Goal: Task Accomplishment & Management: Manage account settings

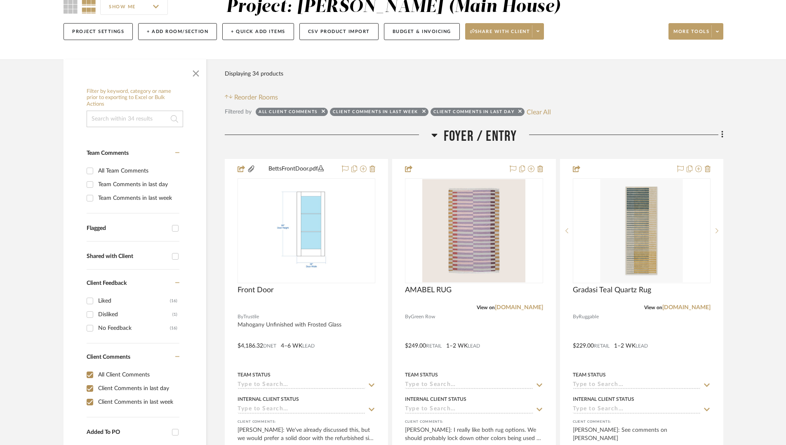
scroll to position [163, 0]
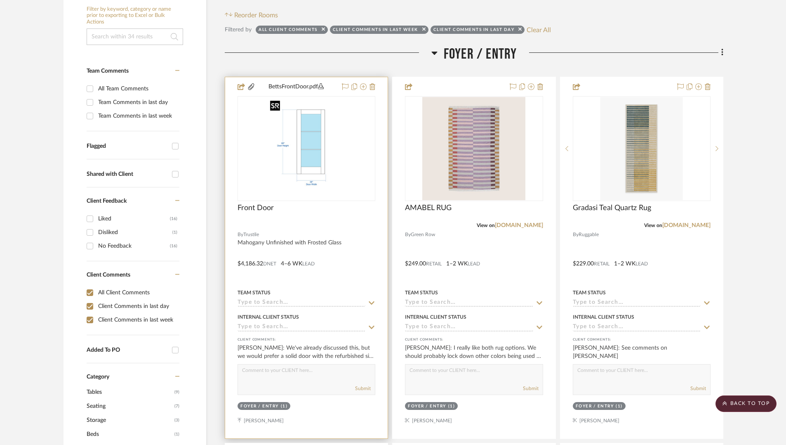
click at [325, 137] on img "0" at bounding box center [307, 148] width 80 height 103
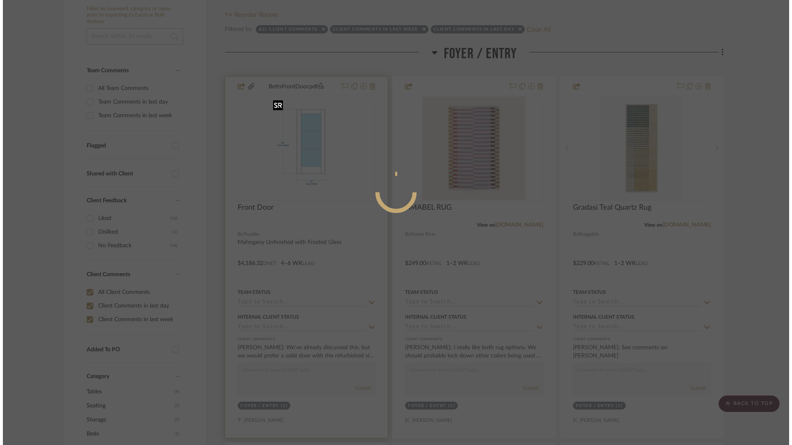
scroll to position [0, 0]
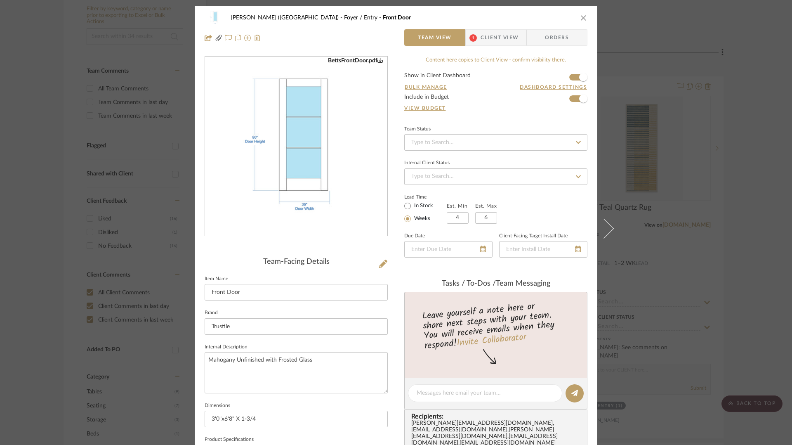
click at [307, 187] on img "0" at bounding box center [296, 146] width 139 height 179
click at [383, 262] on icon at bounding box center [383, 263] width 8 height 8
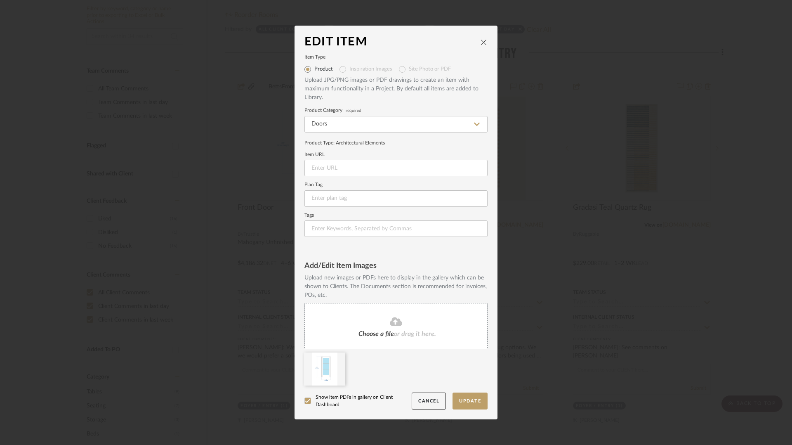
click at [393, 322] on icon at bounding box center [396, 321] width 12 height 10
click at [336, 356] on icon at bounding box center [339, 357] width 6 height 7
click at [474, 399] on button "Update" at bounding box center [469, 400] width 35 height 17
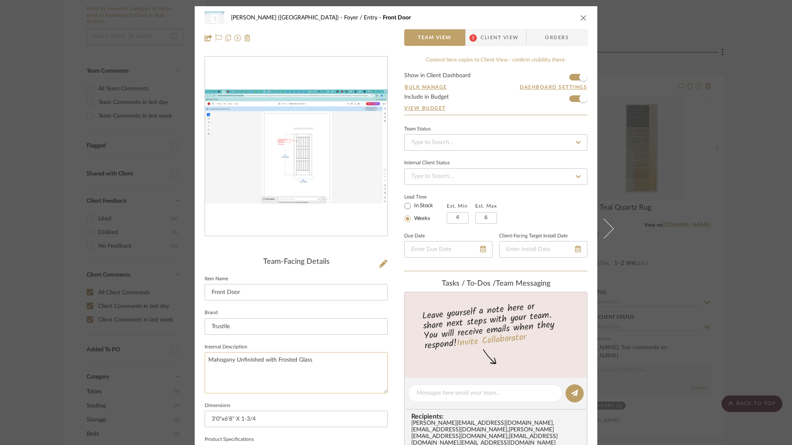
click at [383, 367] on textarea "Mahogany Unfinished with Frosted Glass" at bounding box center [296, 372] width 183 height 41
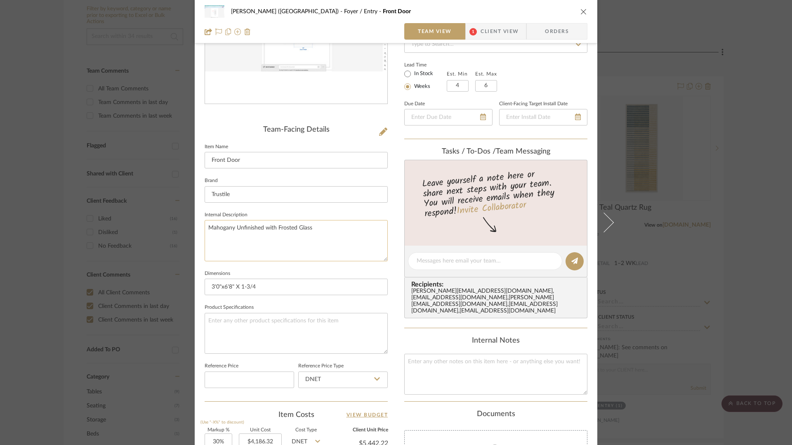
scroll to position [256, 0]
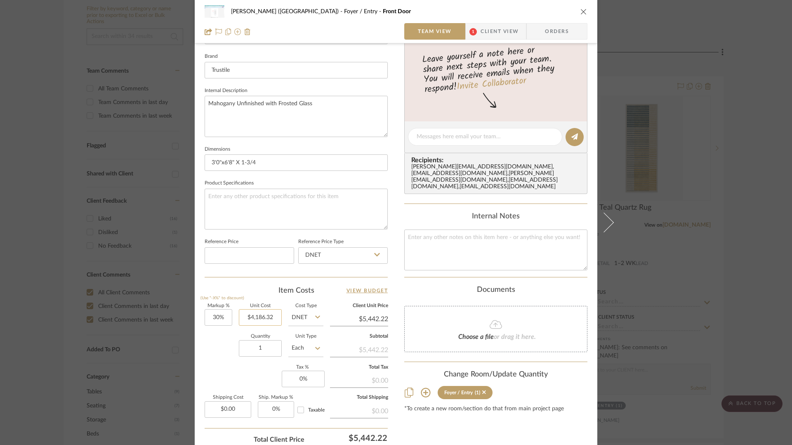
click at [254, 315] on input "$4,186.32" at bounding box center [260, 317] width 43 height 16
click at [257, 319] on input "4186.32" at bounding box center [260, 317] width 43 height 16
click at [223, 342] on div "Quantity 1 Unit Type Each" at bounding box center [264, 348] width 119 height 29
type input "$4,592.64"
type input "$5,970.43"
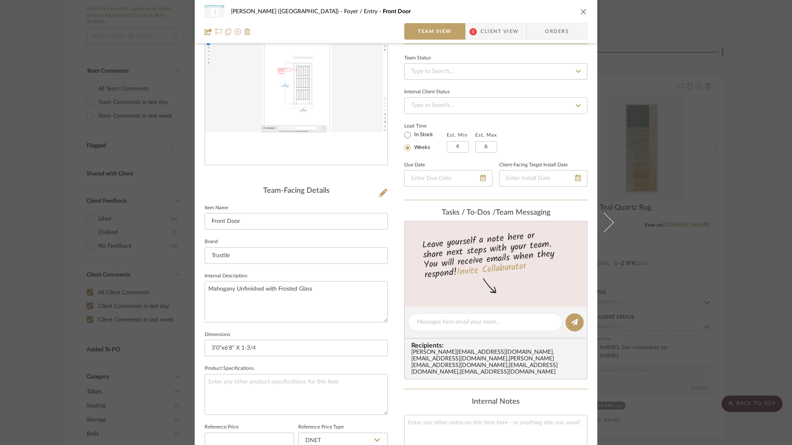
scroll to position [320, 0]
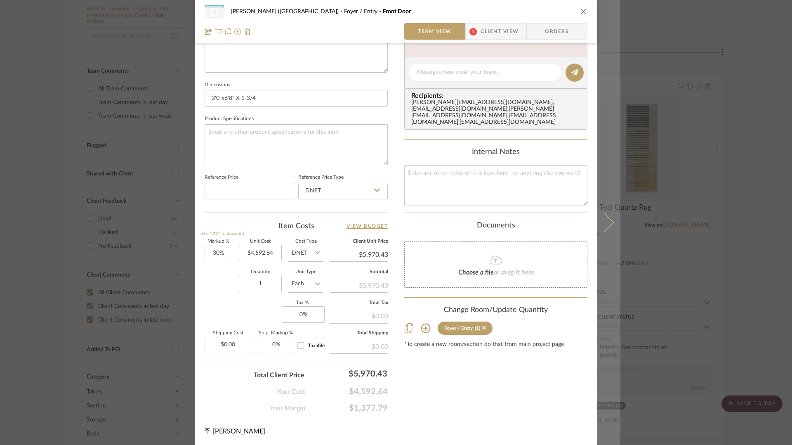
click at [608, 221] on icon at bounding box center [604, 222] width 20 height 20
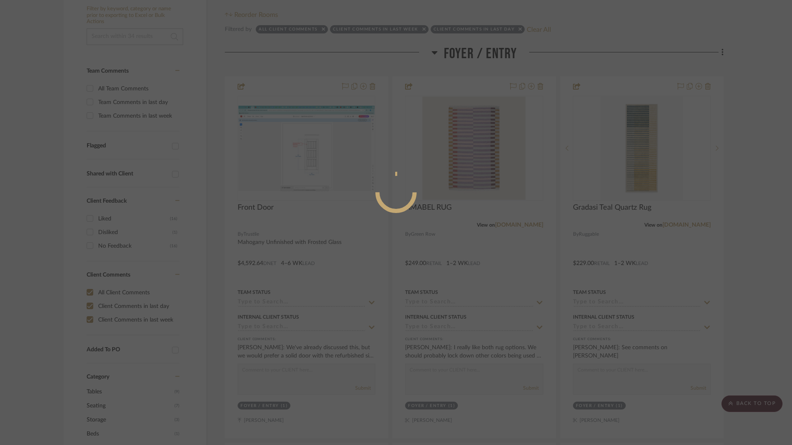
scroll to position [0, 0]
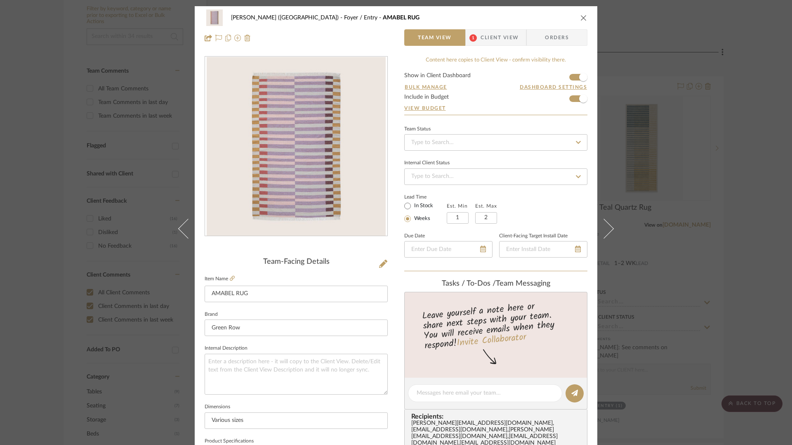
click at [582, 14] on icon "close" at bounding box center [583, 17] width 7 height 7
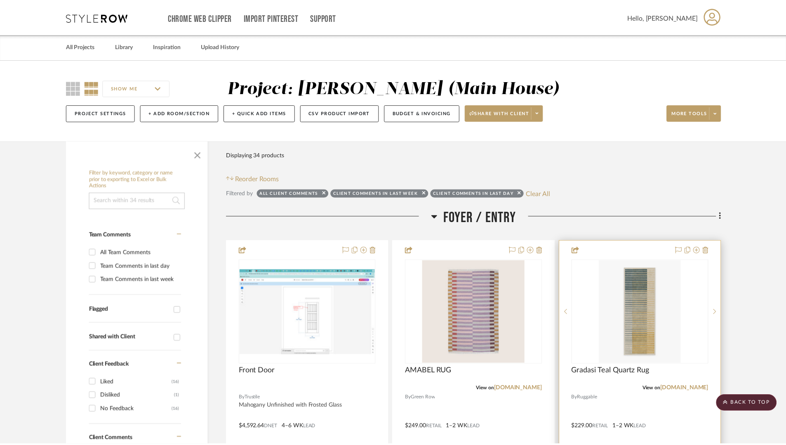
scroll to position [163, 0]
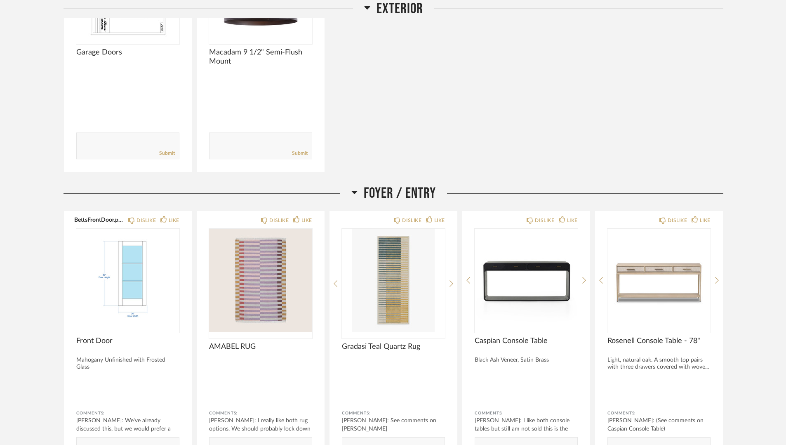
scroll to position [335, 0]
